Goal: Obtain resource: Download file/media

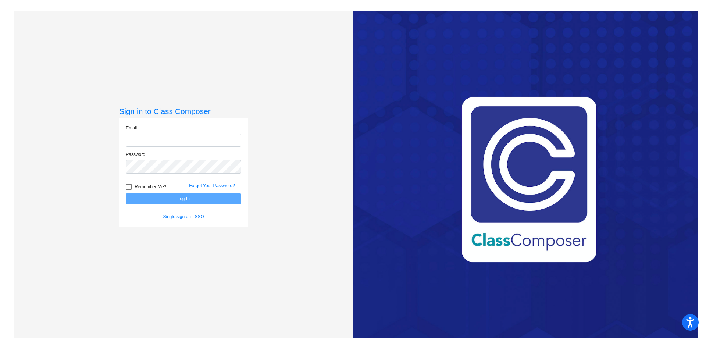
type input "[EMAIL_ADDRESS][PERSON_NAME][DOMAIN_NAME]"
click at [174, 199] on button "Log In" at bounding box center [184, 198] width 116 height 11
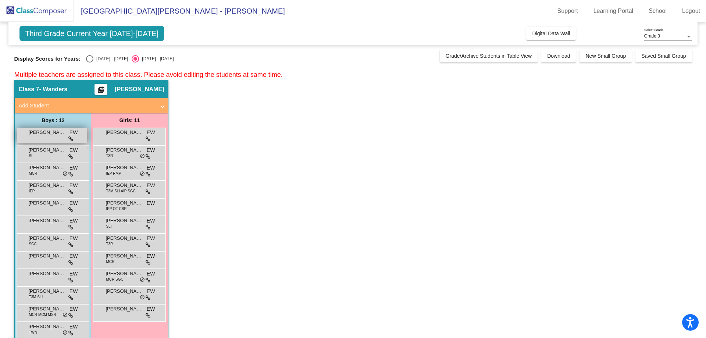
click at [34, 136] on span "[PERSON_NAME] [PERSON_NAME]" at bounding box center [46, 132] width 37 height 7
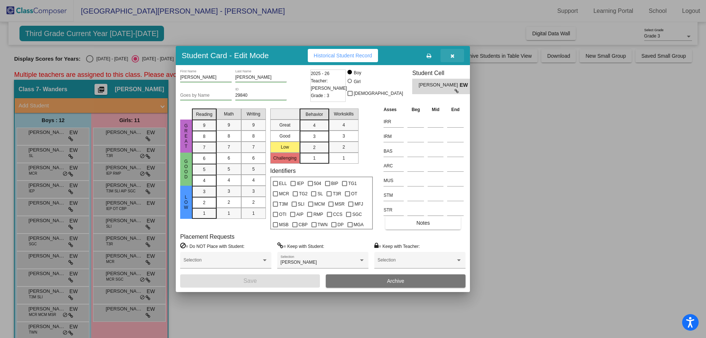
click at [454, 57] on icon "button" at bounding box center [453, 55] width 4 height 5
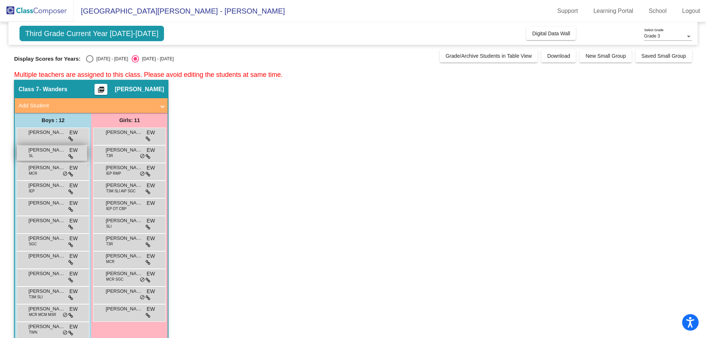
click at [63, 151] on span "[PERSON_NAME]" at bounding box center [46, 149] width 37 height 7
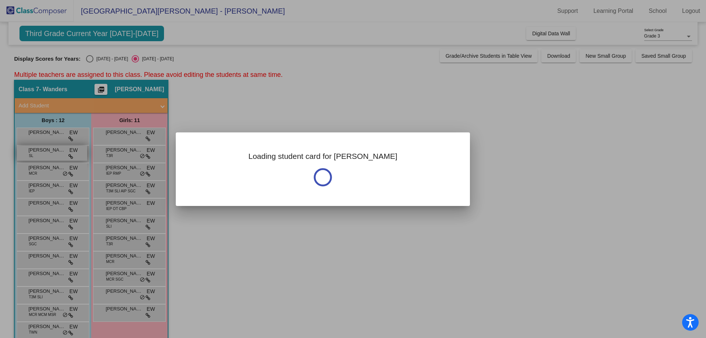
click at [63, 151] on div at bounding box center [353, 169] width 706 height 338
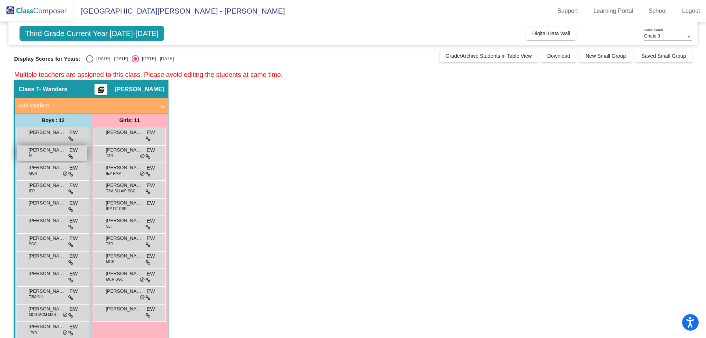
click at [63, 151] on span "[PERSON_NAME]" at bounding box center [46, 149] width 37 height 7
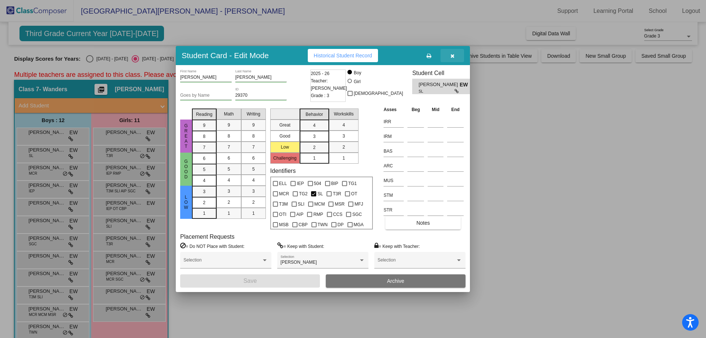
click at [455, 54] on button "button" at bounding box center [453, 55] width 24 height 13
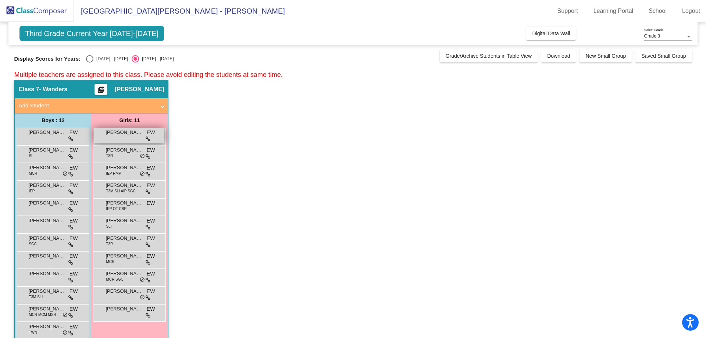
click at [120, 138] on div "[PERSON_NAME] [PERSON_NAME] lock do_not_disturb_alt" at bounding box center [129, 135] width 70 height 15
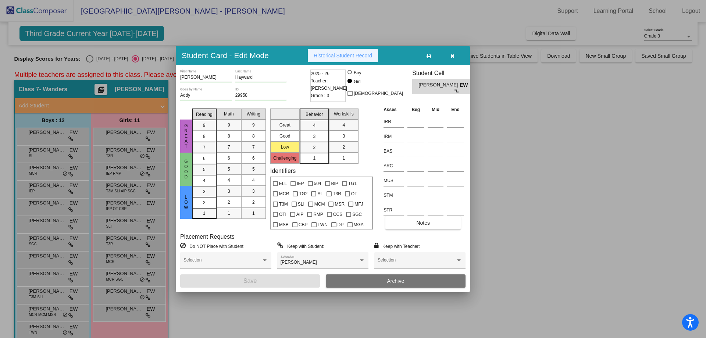
click at [362, 53] on span "Historical Student Record" at bounding box center [343, 56] width 58 height 6
click at [447, 56] on button "button" at bounding box center [453, 55] width 24 height 13
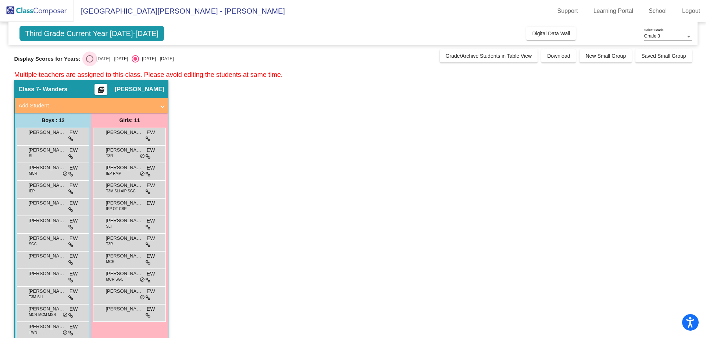
click at [88, 58] on div "Select an option" at bounding box center [89, 58] width 7 height 7
click at [89, 63] on input "[DATE] - [DATE]" at bounding box center [89, 63] width 0 height 0
radio input "true"
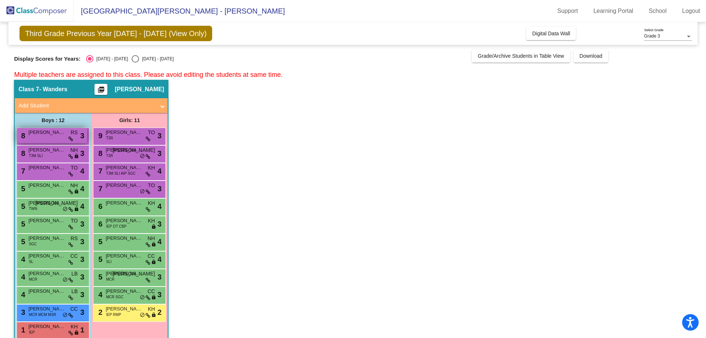
click at [56, 137] on div "8 [PERSON_NAME] RS lock do_not_disturb_alt 3" at bounding box center [52, 135] width 70 height 15
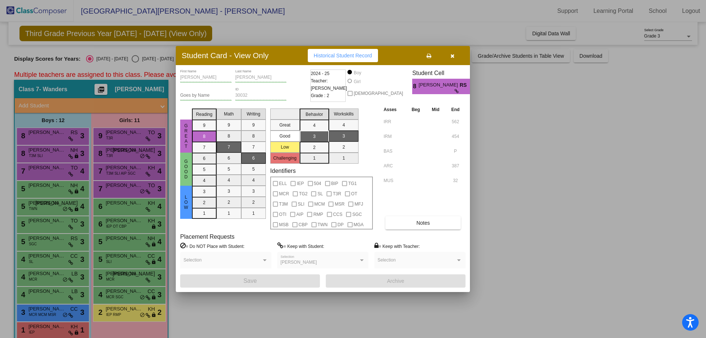
click at [450, 54] on button "button" at bounding box center [453, 55] width 24 height 13
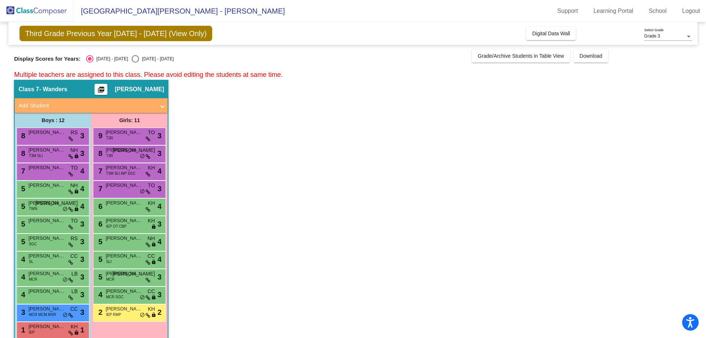
click at [128, 55] on div "Display Scores for Years: [DATE] - [DATE] [DATE] - [DATE] Grade/Archive Student…" at bounding box center [353, 55] width 678 height 13
click at [132, 60] on div "Select an option" at bounding box center [135, 58] width 7 height 7
click at [135, 63] on input "[DATE] - [DATE]" at bounding box center [135, 63] width 0 height 0
radio input "true"
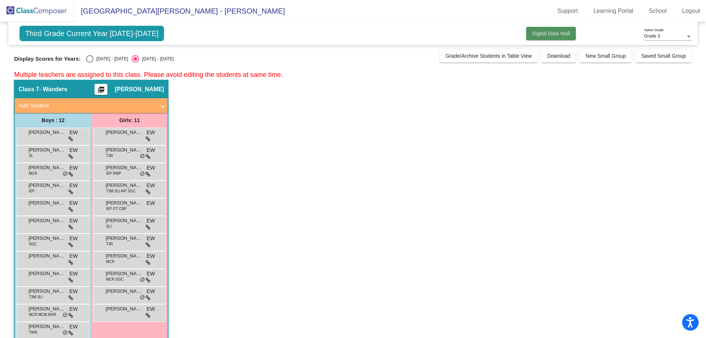
click at [556, 36] on span "Digital Data Wall" at bounding box center [551, 34] width 38 height 6
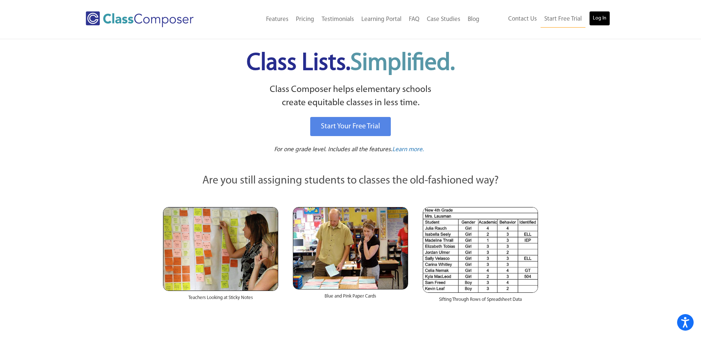
click at [596, 18] on link "Log In" at bounding box center [599, 18] width 21 height 15
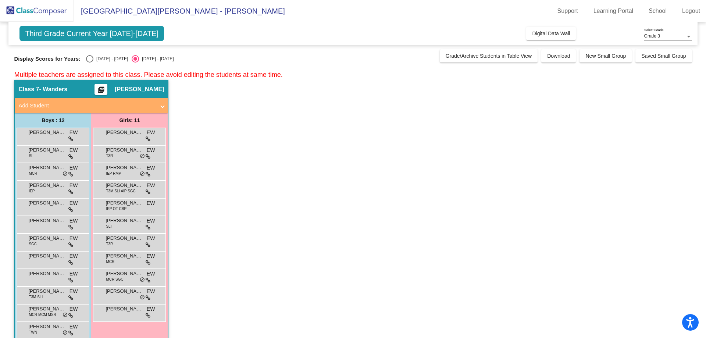
click at [106, 89] on mat-icon "picture_as_pdf" at bounding box center [101, 91] width 9 height 10
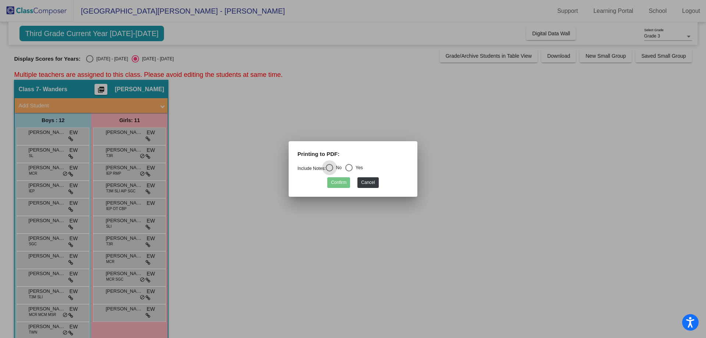
click at [352, 170] on div "Select an option" at bounding box center [348, 167] width 7 height 7
click at [349, 171] on input "Yes" at bounding box center [349, 171] width 0 height 0
radio input "true"
click at [342, 181] on button "Confirm" at bounding box center [338, 182] width 23 height 11
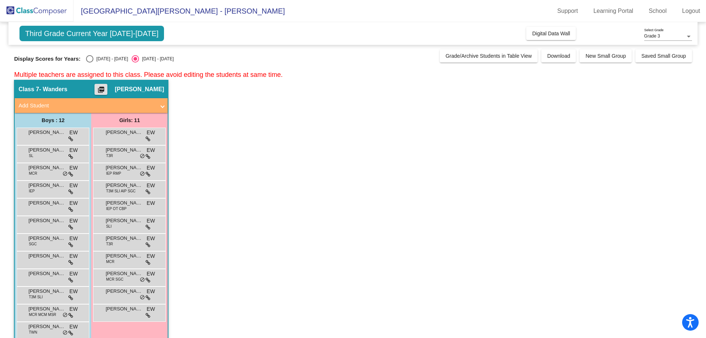
click at [87, 57] on div "Select an option" at bounding box center [89, 58] width 7 height 7
click at [89, 63] on input "[DATE] - [DATE]" at bounding box center [89, 63] width 0 height 0
radio input "true"
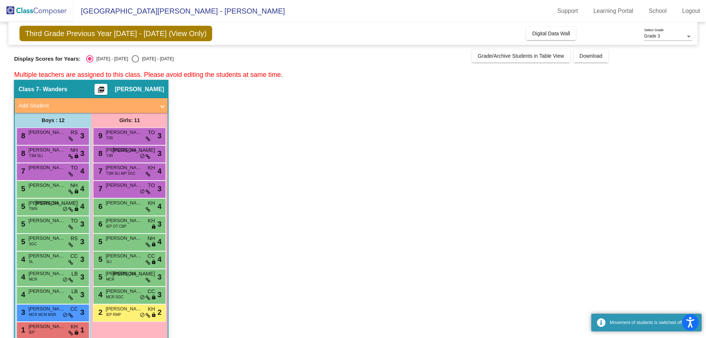
click at [106, 90] on mat-icon "picture_as_pdf" at bounding box center [101, 91] width 9 height 10
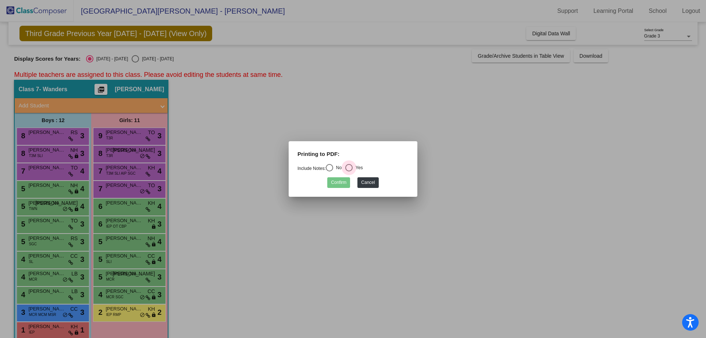
click at [351, 169] on div "Select an option" at bounding box center [348, 167] width 7 height 7
click at [349, 171] on input "Yes" at bounding box center [349, 171] width 0 height 0
radio input "true"
click at [345, 180] on button "Confirm" at bounding box center [338, 182] width 23 height 11
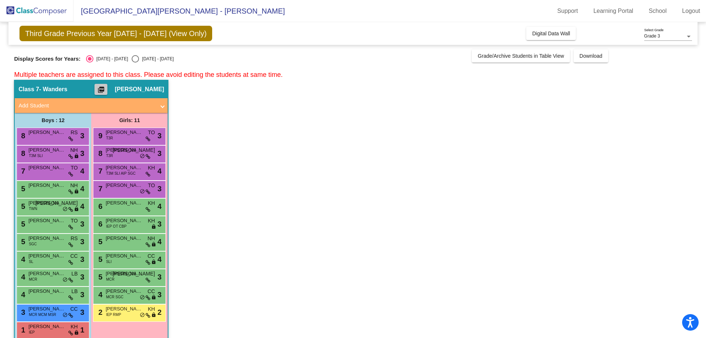
click at [106, 91] on mat-icon "picture_as_pdf" at bounding box center [101, 91] width 9 height 10
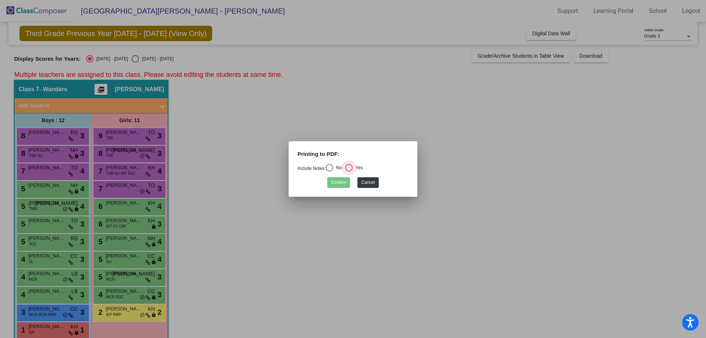
click at [353, 167] on div "Select an option" at bounding box center [348, 167] width 7 height 7
click at [349, 171] on input "Yes" at bounding box center [349, 171] width 0 height 0
radio input "true"
click at [340, 181] on button "Confirm" at bounding box center [338, 182] width 23 height 11
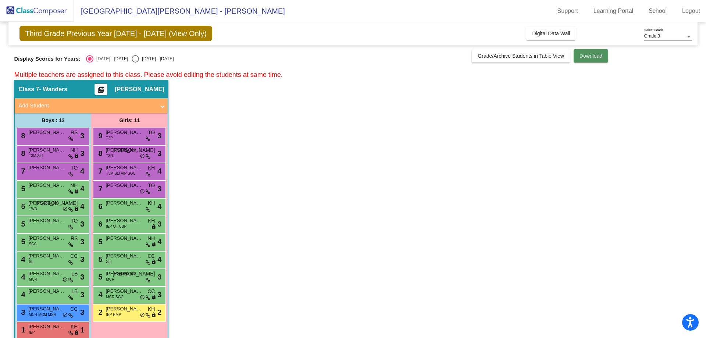
click at [583, 56] on span "Download" at bounding box center [591, 56] width 23 height 6
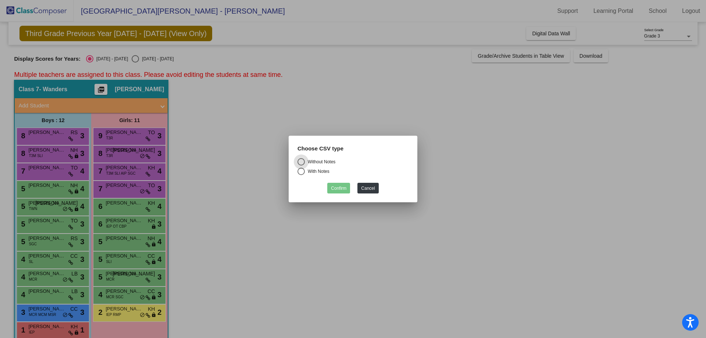
click at [302, 172] on div "Select an option" at bounding box center [301, 171] width 7 height 7
click at [301, 175] on input "With Notes" at bounding box center [301, 175] width 0 height 0
radio input "true"
click at [344, 185] on button "Confirm" at bounding box center [338, 188] width 23 height 11
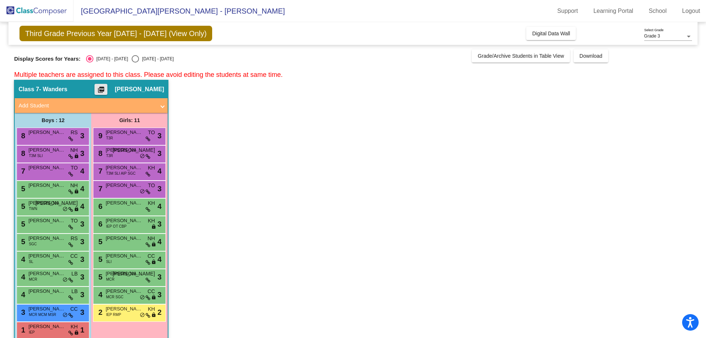
click at [106, 90] on mat-icon "picture_as_pdf" at bounding box center [101, 91] width 9 height 10
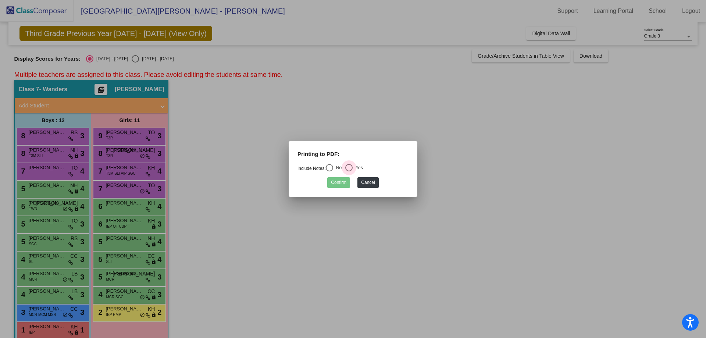
click at [353, 170] on div "Select an option" at bounding box center [348, 167] width 7 height 7
click at [349, 171] on input "Yes" at bounding box center [349, 171] width 0 height 0
radio input "true"
click at [346, 179] on button "Confirm" at bounding box center [338, 182] width 23 height 11
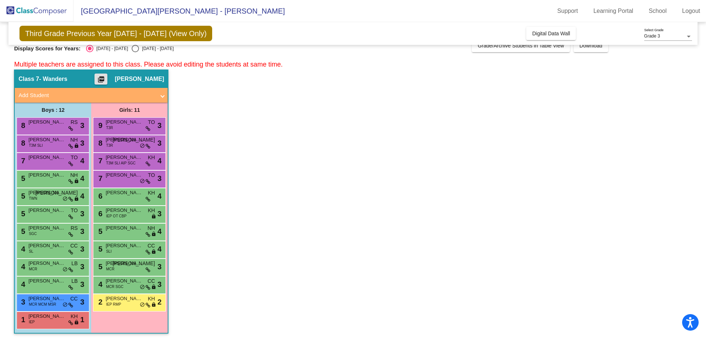
scroll to position [13, 0]
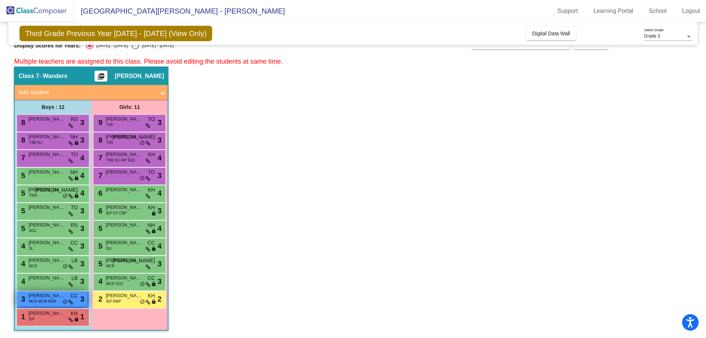
click at [49, 296] on span "[PERSON_NAME]" at bounding box center [46, 295] width 37 height 7
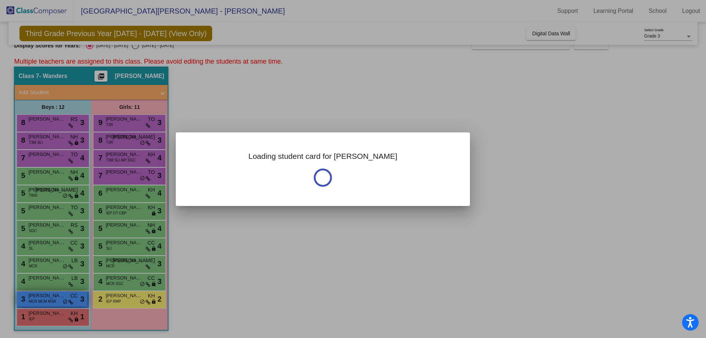
click at [49, 296] on div at bounding box center [353, 169] width 706 height 338
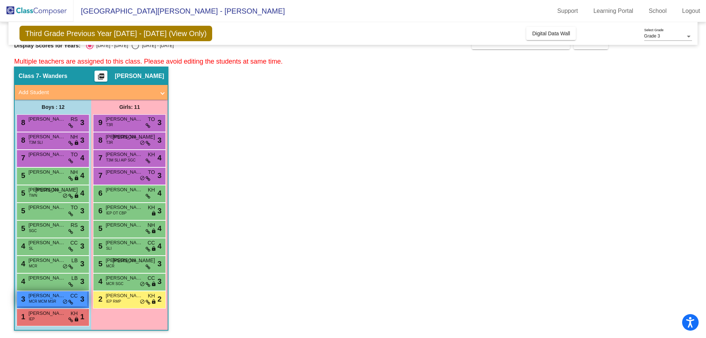
click at [50, 294] on span "[PERSON_NAME]" at bounding box center [46, 295] width 37 height 7
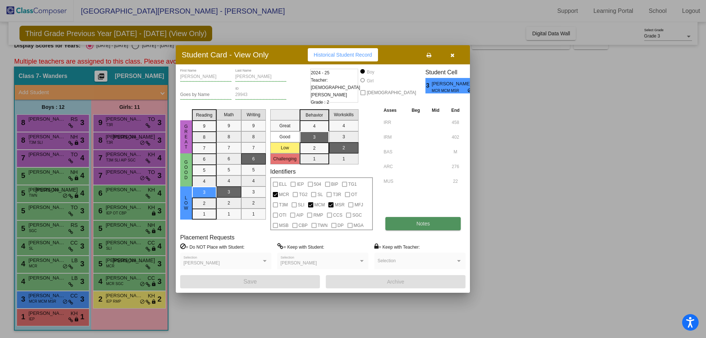
click at [409, 224] on button "Notes" at bounding box center [423, 223] width 75 height 13
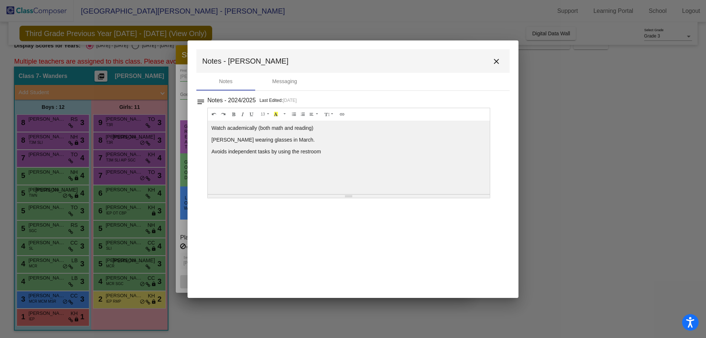
click at [498, 63] on mat-icon "close" at bounding box center [496, 61] width 9 height 9
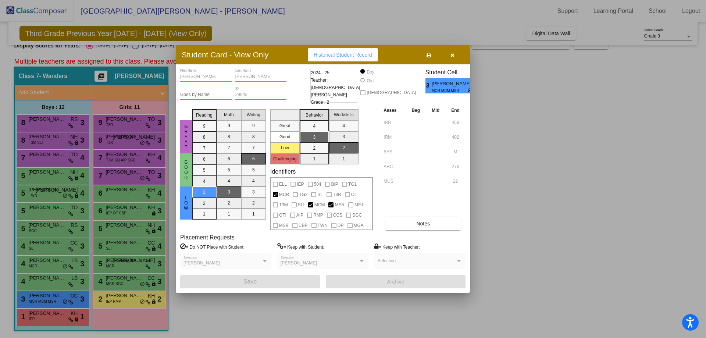
click at [453, 54] on icon "button" at bounding box center [453, 55] width 4 height 5
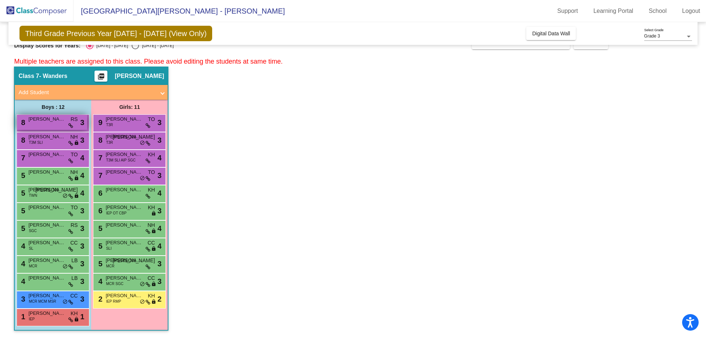
click at [46, 117] on span "[PERSON_NAME]" at bounding box center [46, 119] width 37 height 7
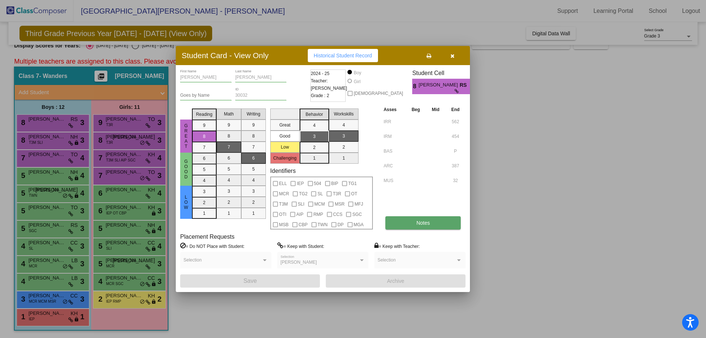
click at [413, 228] on button "Notes" at bounding box center [423, 222] width 75 height 13
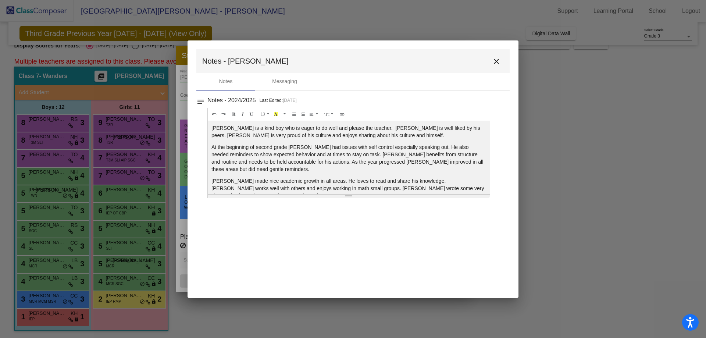
scroll to position [10, 0]
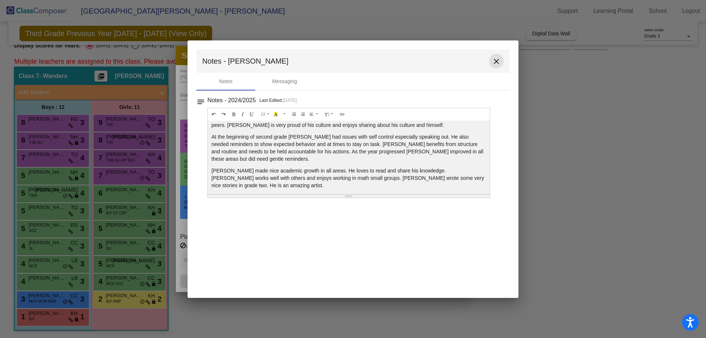
click at [497, 60] on mat-icon "close" at bounding box center [496, 61] width 9 height 9
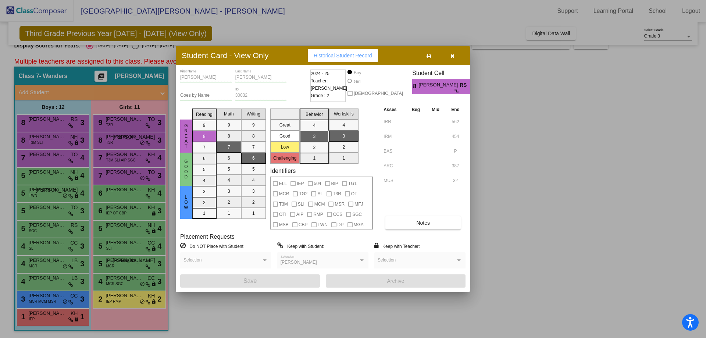
click at [454, 54] on icon "button" at bounding box center [453, 55] width 4 height 5
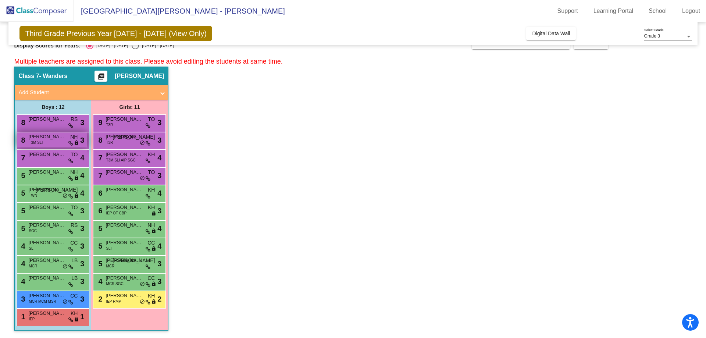
click at [63, 138] on span "[PERSON_NAME]" at bounding box center [46, 136] width 37 height 7
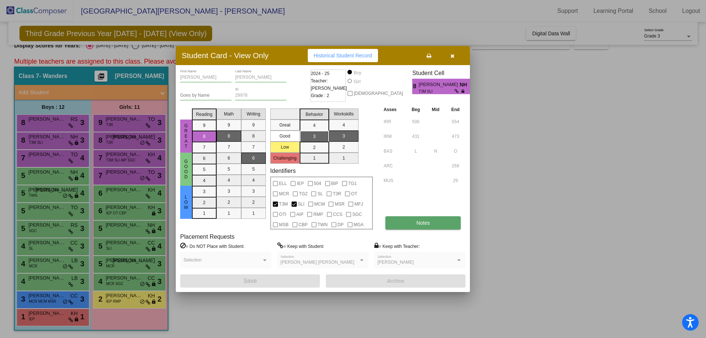
click at [404, 225] on button "Notes" at bounding box center [423, 222] width 75 height 13
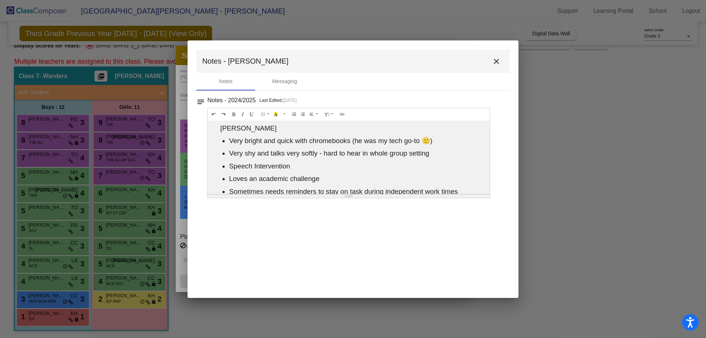
scroll to position [17, 0]
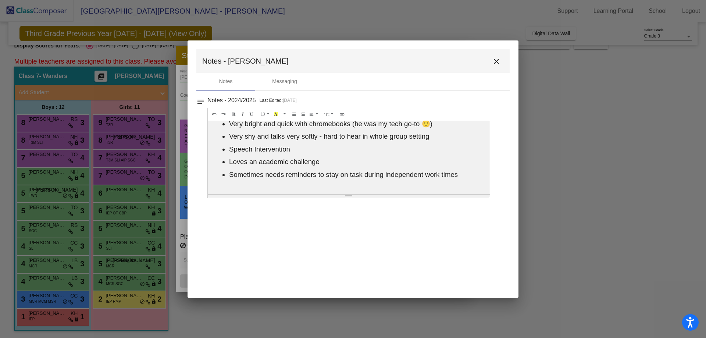
click at [497, 60] on mat-icon "close" at bounding box center [496, 61] width 9 height 9
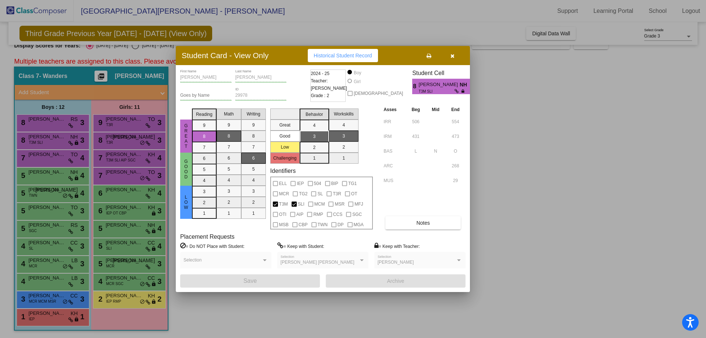
drag, startPoint x: 453, startPoint y: 54, endPoint x: 445, endPoint y: 57, distance: 8.4
click at [453, 54] on icon "button" at bounding box center [453, 55] width 4 height 5
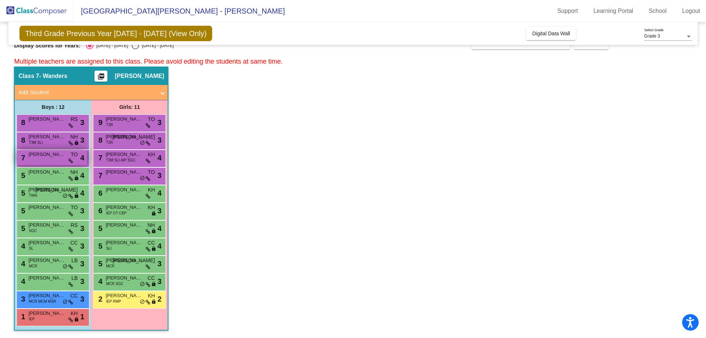
click at [52, 159] on div "7 Everett Nelman TO lock do_not_disturb_alt 4" at bounding box center [52, 157] width 70 height 15
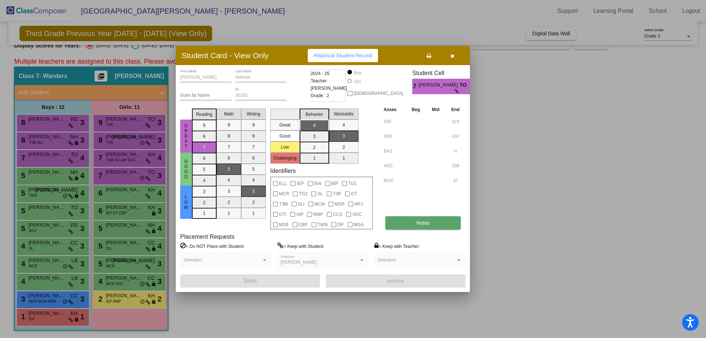
click at [402, 223] on button "Notes" at bounding box center [423, 222] width 75 height 13
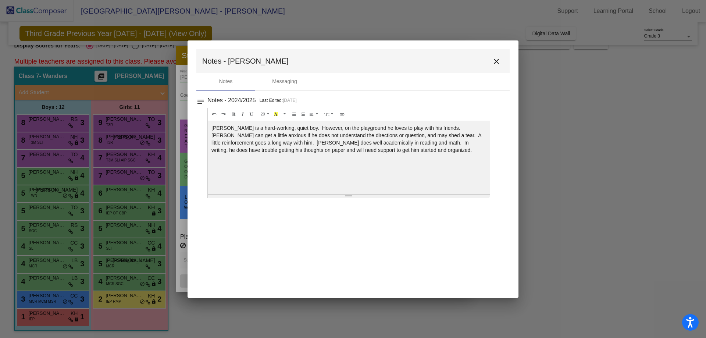
click at [496, 61] on mat-icon "close" at bounding box center [496, 61] width 9 height 9
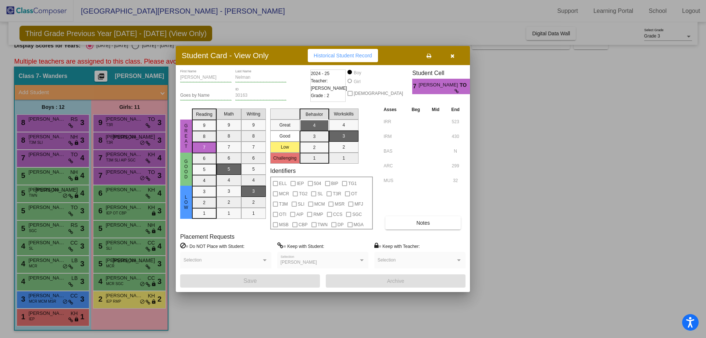
click at [454, 56] on icon "button" at bounding box center [453, 55] width 4 height 5
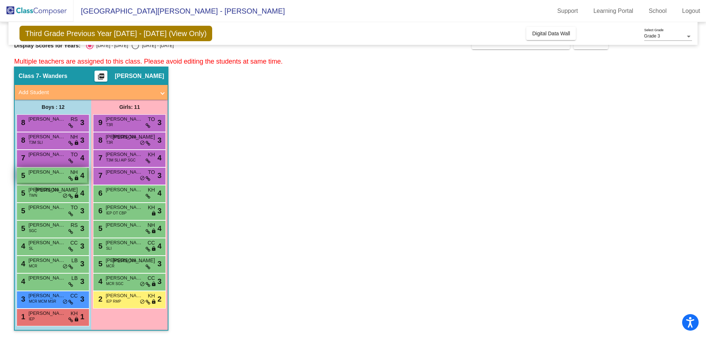
click at [50, 180] on div "5 Anderson Leugers NH lock do_not_disturb_alt 4" at bounding box center [52, 175] width 70 height 15
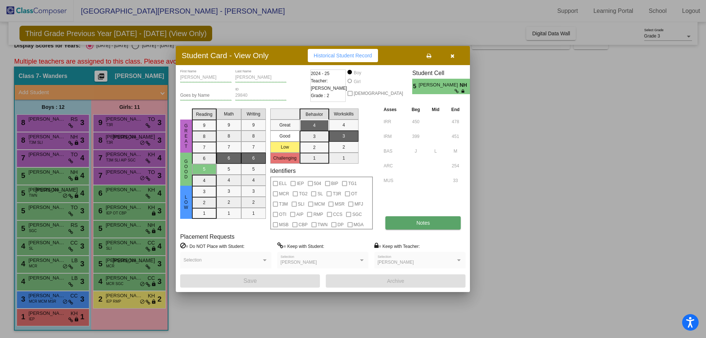
click at [408, 223] on button "Notes" at bounding box center [423, 222] width 75 height 13
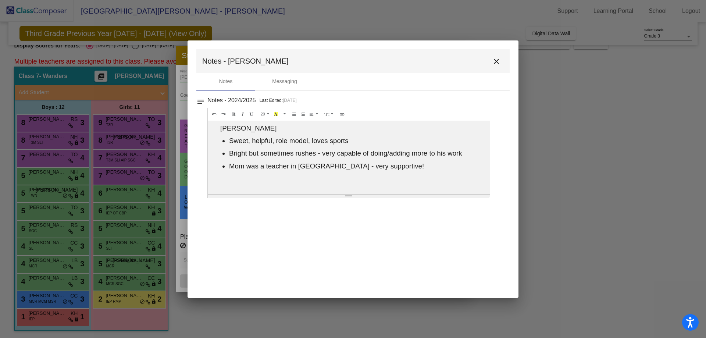
click at [500, 61] on mat-icon "close" at bounding box center [496, 61] width 9 height 9
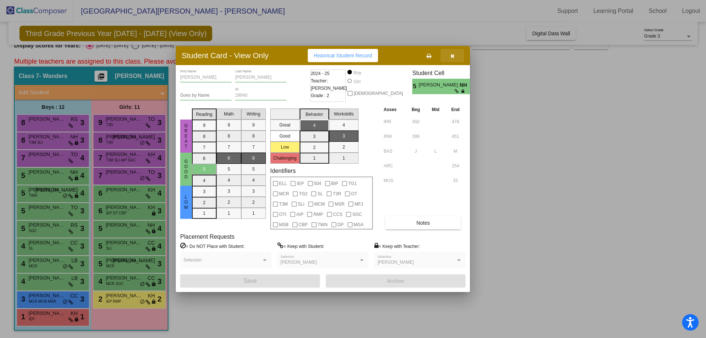
click at [454, 56] on icon "button" at bounding box center [453, 55] width 4 height 5
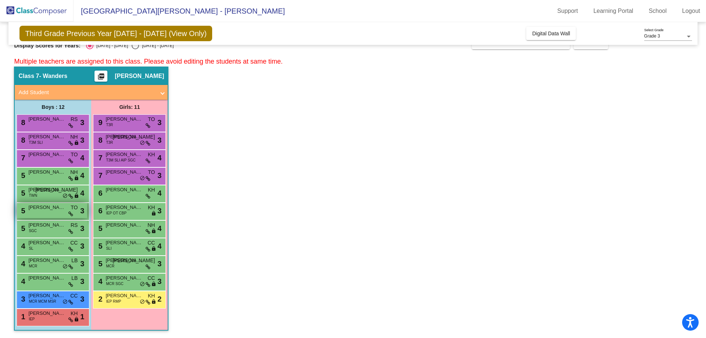
click at [60, 216] on div "5 Evan Eizenberg TO lock do_not_disturb_alt 3" at bounding box center [52, 210] width 70 height 15
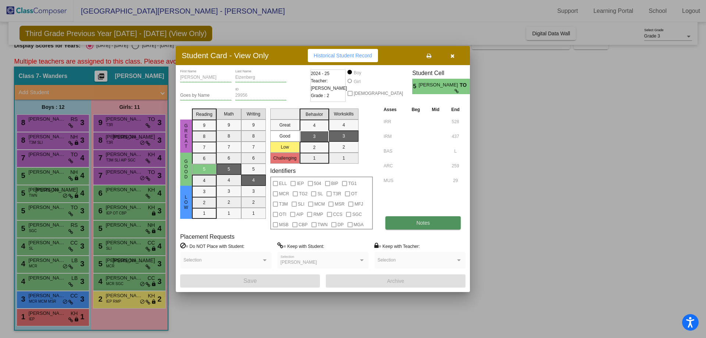
click at [412, 230] on button "Notes" at bounding box center [423, 222] width 75 height 13
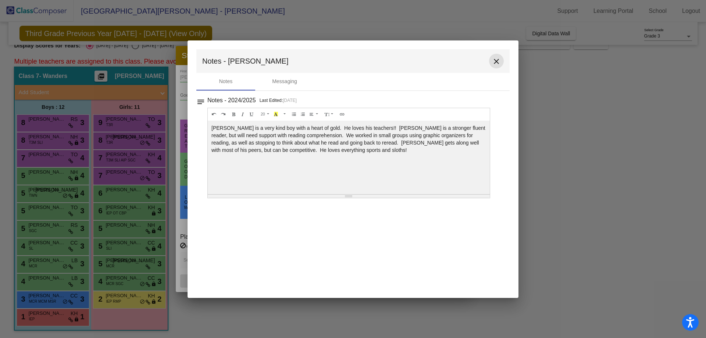
click at [496, 61] on mat-icon "close" at bounding box center [496, 61] width 9 height 9
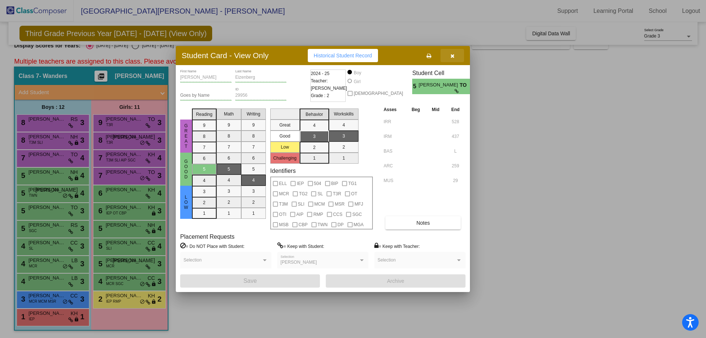
click at [453, 55] on icon "button" at bounding box center [453, 55] width 4 height 5
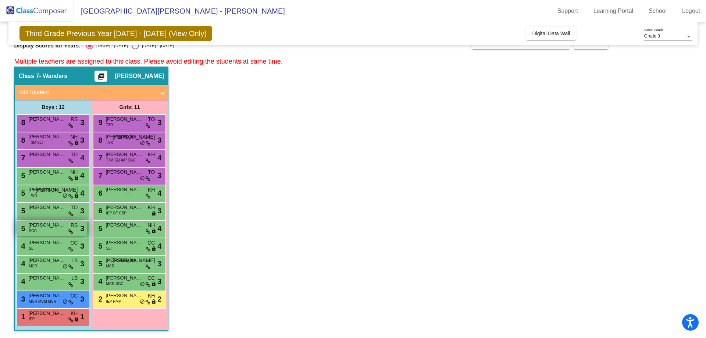
click at [56, 230] on div "5 George Green SGC RS lock do_not_disturb_alt 3" at bounding box center [52, 228] width 70 height 15
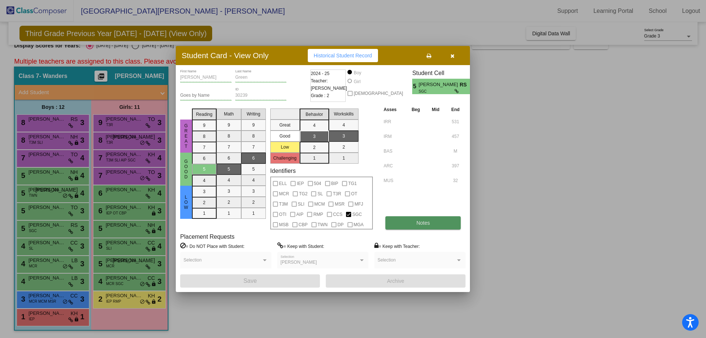
click at [408, 222] on button "Notes" at bounding box center [423, 222] width 75 height 13
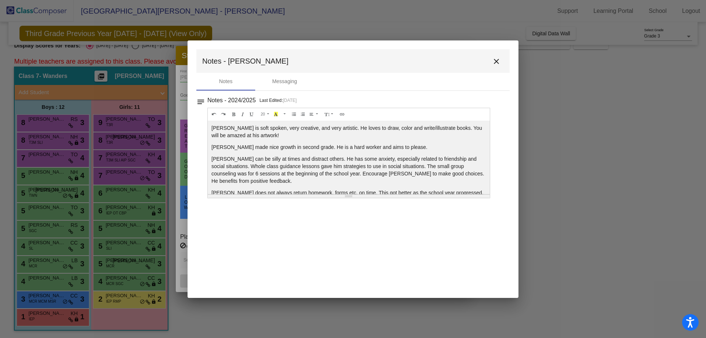
scroll to position [22, 0]
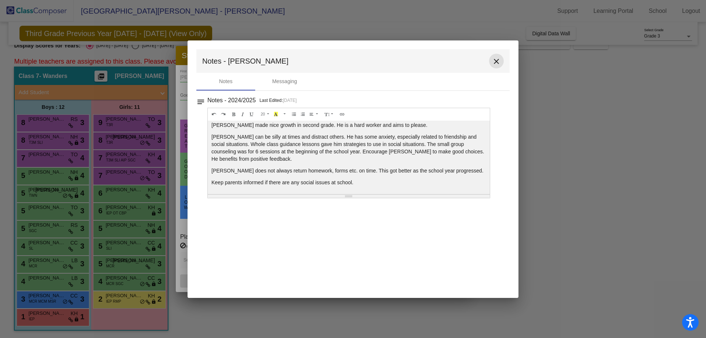
click at [498, 63] on mat-icon "close" at bounding box center [496, 61] width 9 height 9
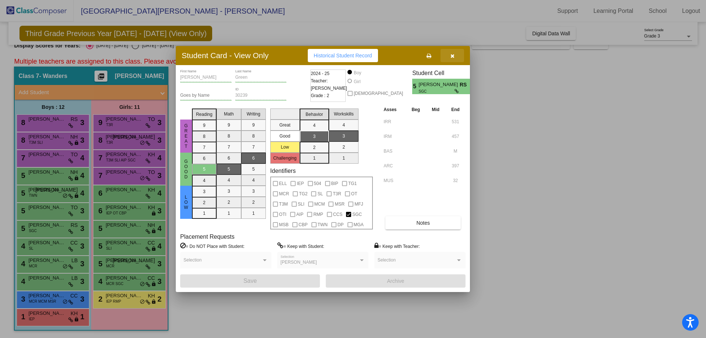
click at [450, 55] on button "button" at bounding box center [453, 55] width 24 height 13
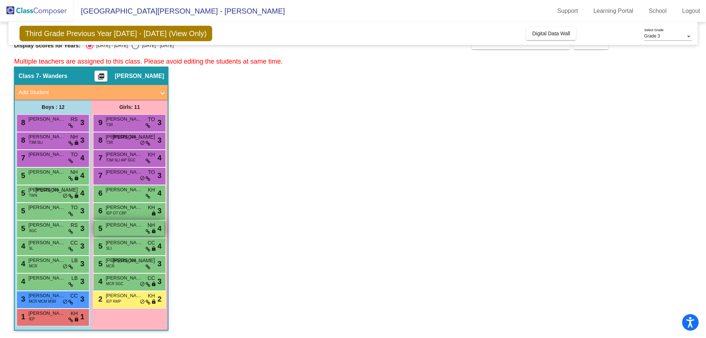
click at [124, 228] on span "[PERSON_NAME]" at bounding box center [124, 224] width 37 height 7
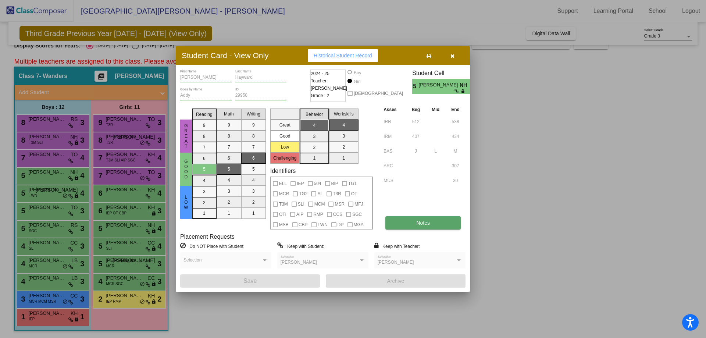
click at [423, 224] on span "Notes" at bounding box center [423, 223] width 14 height 6
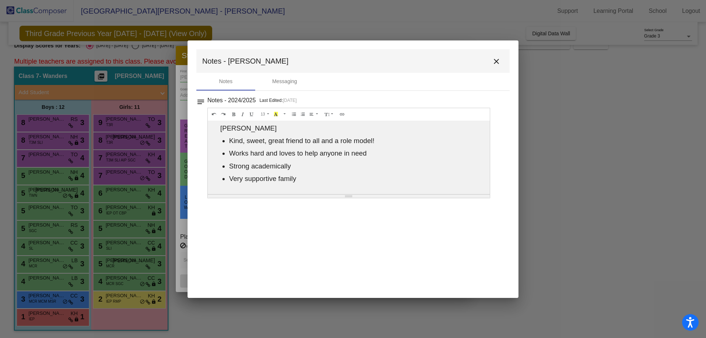
click at [497, 62] on mat-icon "close" at bounding box center [496, 61] width 9 height 9
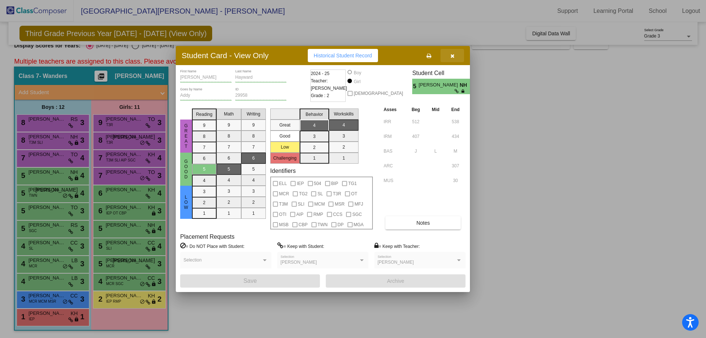
click at [454, 56] on icon "button" at bounding box center [453, 55] width 4 height 5
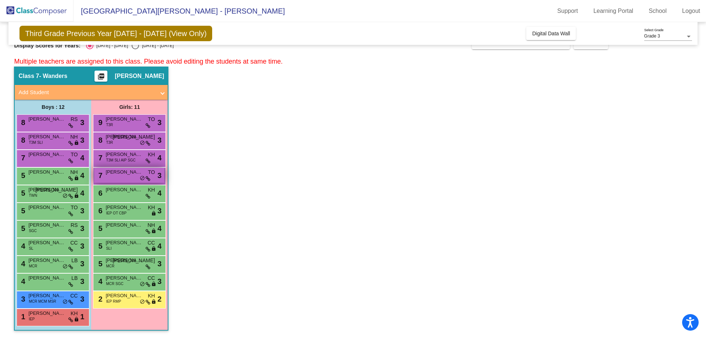
click at [131, 175] on span "[PERSON_NAME]" at bounding box center [124, 171] width 37 height 7
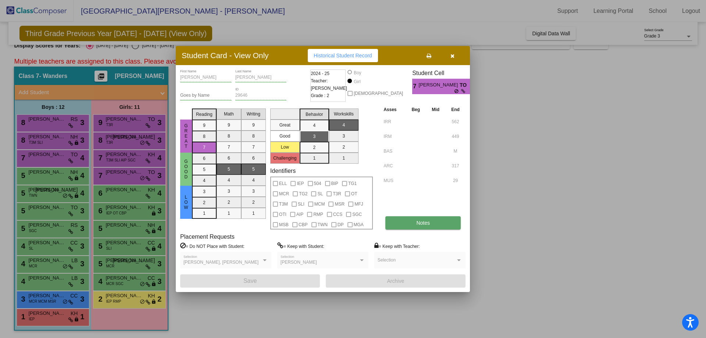
click at [430, 221] on button "Notes" at bounding box center [423, 222] width 75 height 13
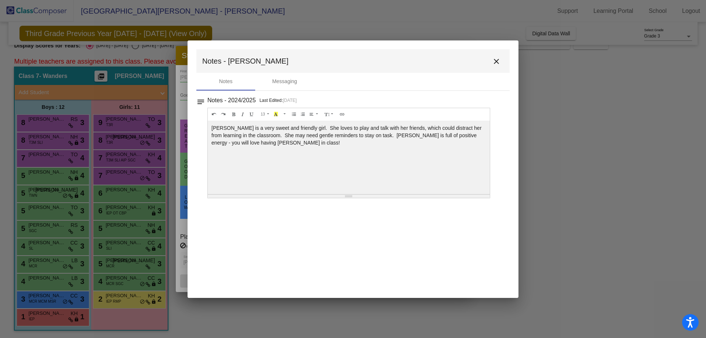
click at [499, 62] on mat-icon "close" at bounding box center [496, 61] width 9 height 9
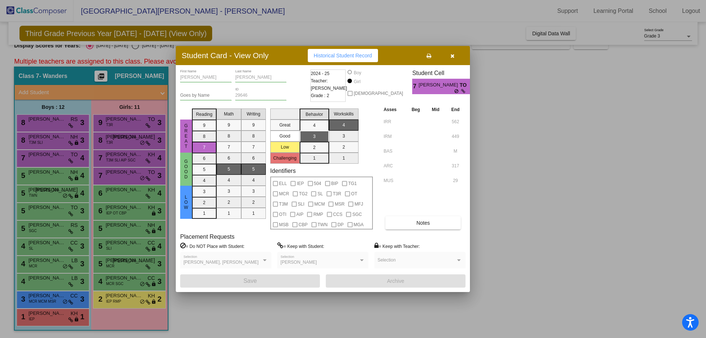
click at [455, 56] on button "button" at bounding box center [453, 55] width 24 height 13
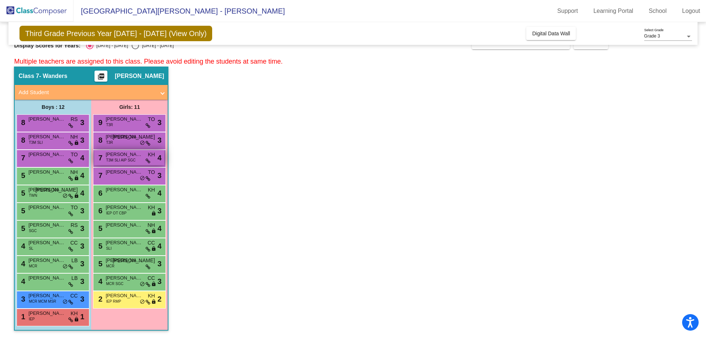
click at [131, 161] on span "T3M SLI AIP SGC" at bounding box center [120, 160] width 29 height 6
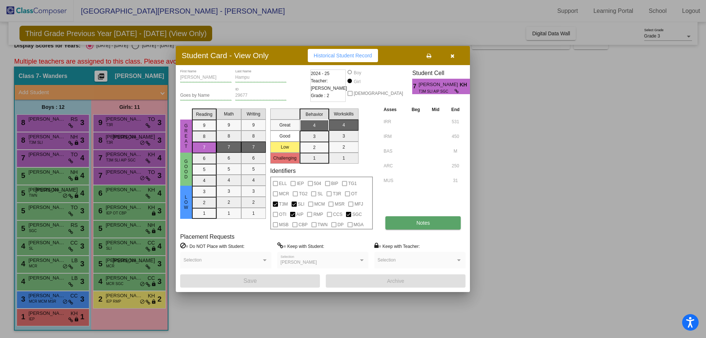
click at [418, 221] on span "Notes" at bounding box center [423, 223] width 14 height 6
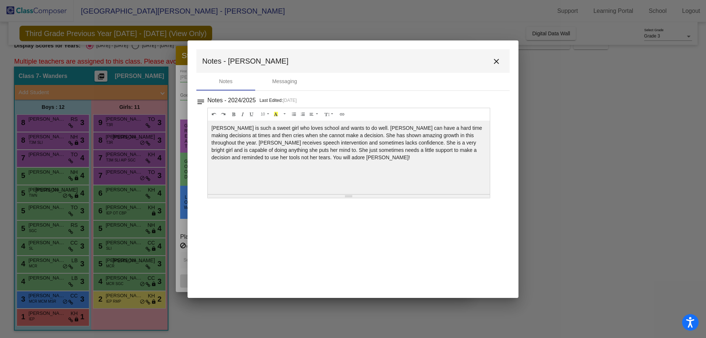
click at [498, 61] on mat-icon "close" at bounding box center [496, 61] width 9 height 9
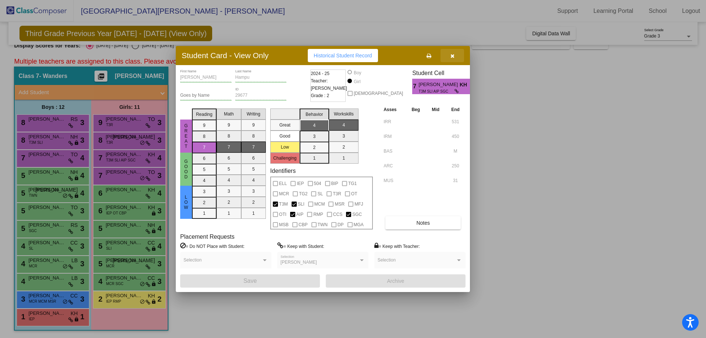
click at [453, 55] on icon "button" at bounding box center [453, 55] width 4 height 5
